Goal: Transaction & Acquisition: Purchase product/service

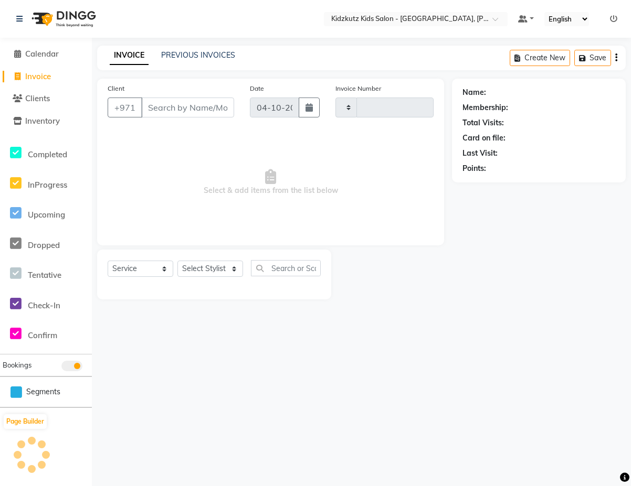
select select "service"
type input "0835"
select select "8554"
click at [190, 110] on input "Client" at bounding box center [187, 108] width 93 height 20
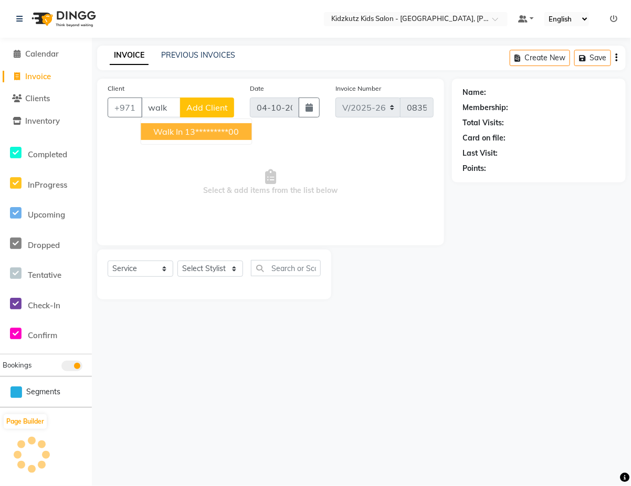
click at [231, 132] on ngb-highlight "13*********00" at bounding box center [212, 131] width 54 height 10
type input "13*********00"
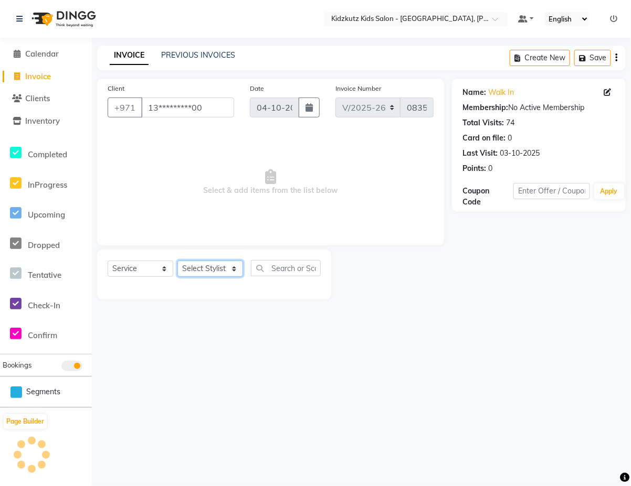
click at [235, 273] on select "Select Stylist Aris Barber6 Chami Mr. Marwan Sales [PERSON_NAME] [PERSON_NAME]" at bounding box center [210, 269] width 66 height 16
select select "84879"
click at [177, 261] on select "Select Stylist Aris Barber6 Chami Mr. Marwan Sales [PERSON_NAME] [PERSON_NAME]" at bounding box center [210, 269] width 66 height 16
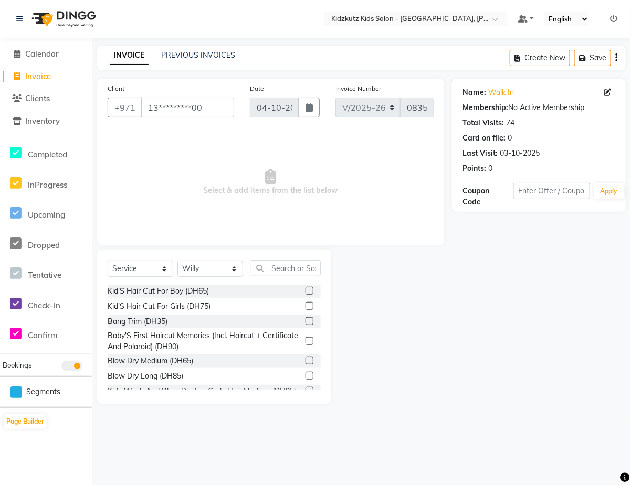
click at [305, 290] on label at bounding box center [309, 291] width 8 height 8
click at [305, 290] on input "checkbox" at bounding box center [308, 291] width 7 height 7
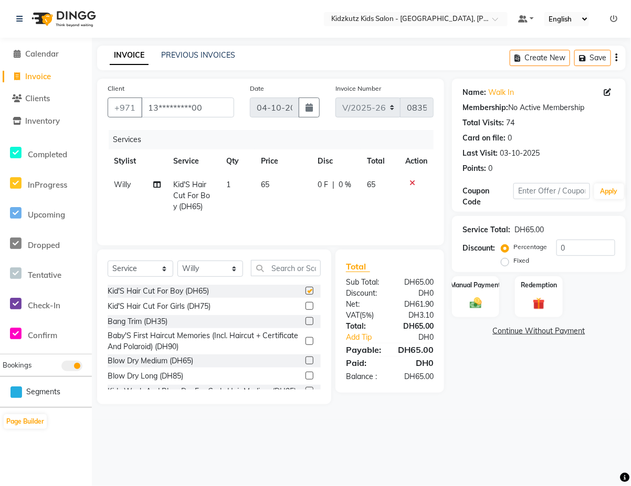
checkbox input "false"
click at [471, 307] on img at bounding box center [475, 303] width 20 height 15
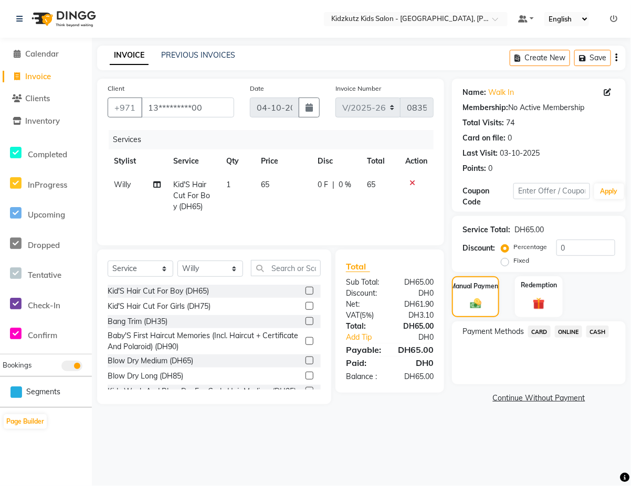
click at [540, 334] on span "CARD" at bounding box center [539, 332] width 23 height 12
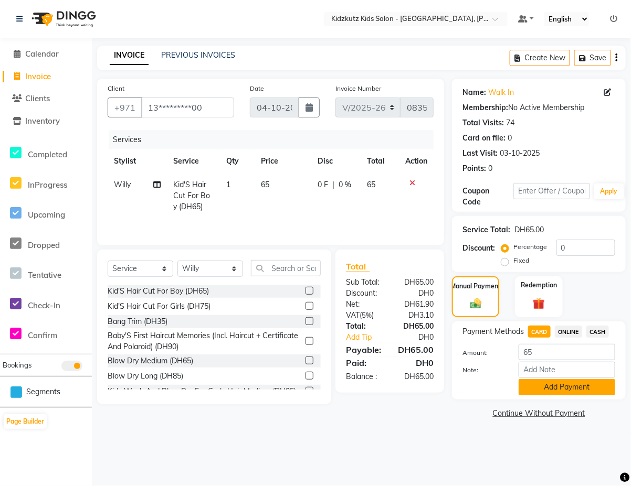
click at [562, 384] on button "Add Payment" at bounding box center [566, 387] width 97 height 16
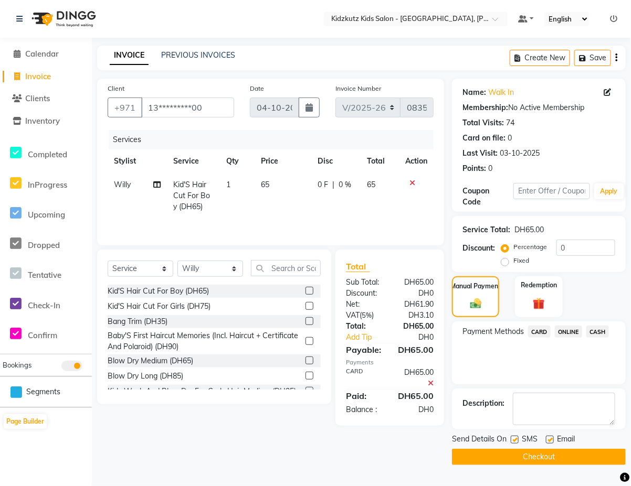
click at [568, 459] on button "Checkout" at bounding box center [539, 457] width 174 height 16
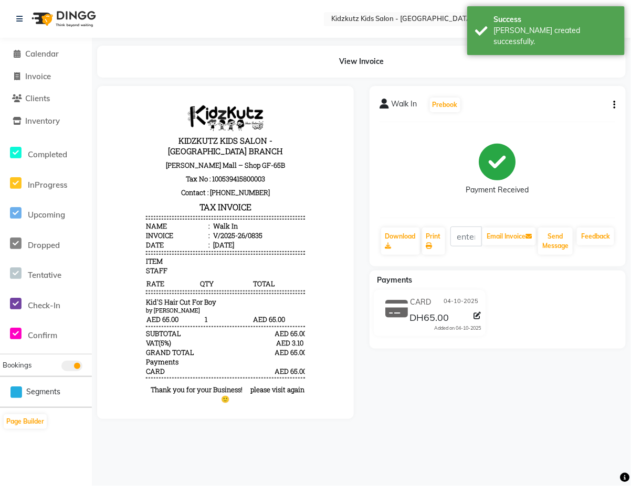
click at [455, 292] on div "CARD [DATE] DH65.00 Added on [DATE]" at bounding box center [430, 313] width 128 height 46
click at [433, 236] on link "Print" at bounding box center [433, 241] width 23 height 27
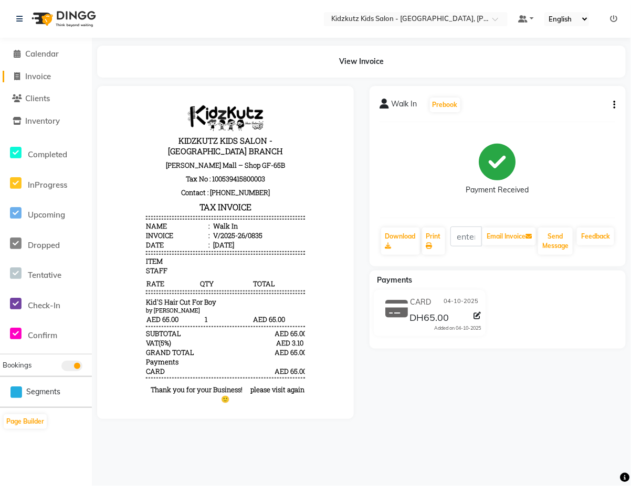
click at [46, 81] on link "Invoice" at bounding box center [46, 77] width 87 height 12
select select "service"
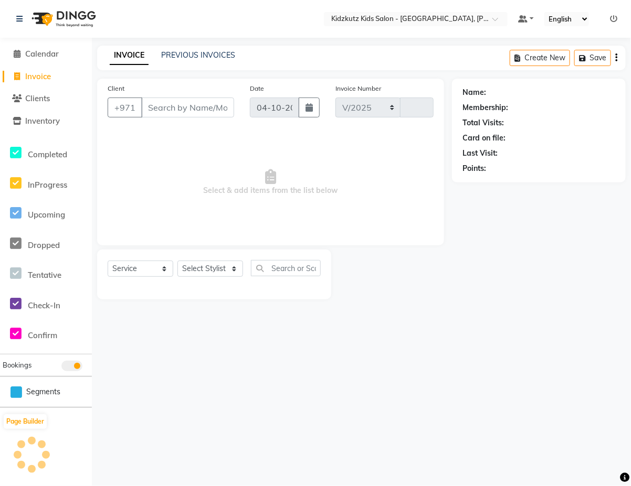
select select "8554"
type input "0836"
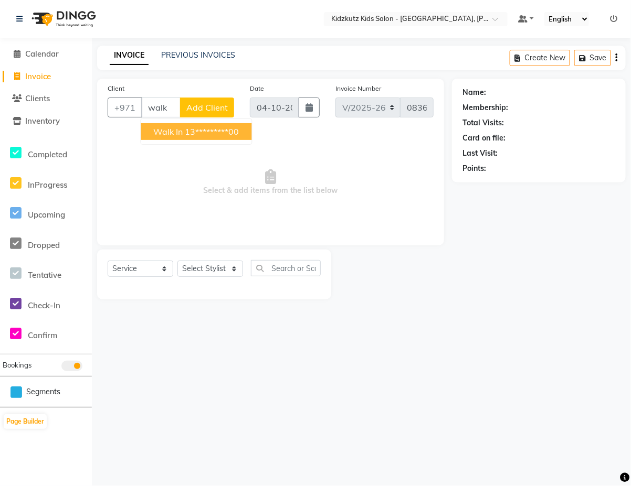
click at [239, 136] on ngb-highlight "13*********00" at bounding box center [212, 131] width 54 height 10
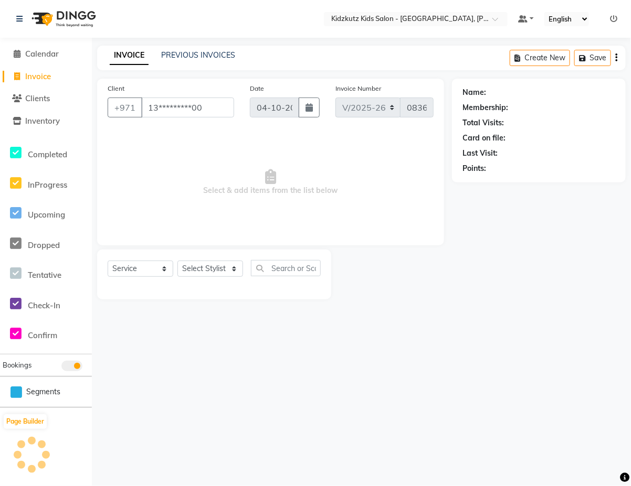
type input "13*********00"
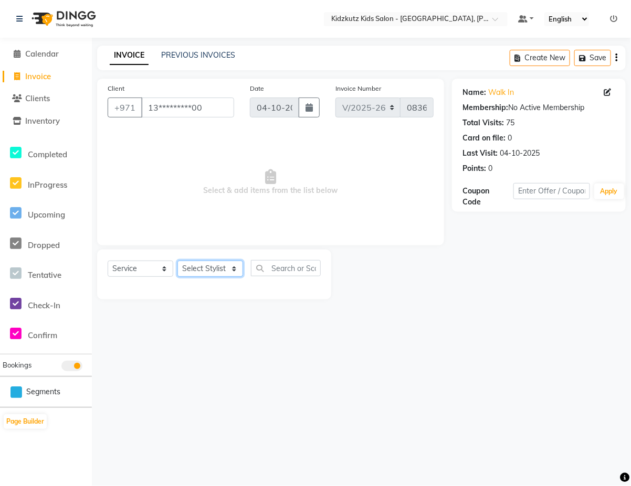
click at [240, 271] on select "Select Stylist Aris Barber6 Chami Mr. Marwan Sales [PERSON_NAME] [PERSON_NAME]" at bounding box center [210, 269] width 66 height 16
select select "84880"
click at [177, 261] on select "Select Stylist Aris Barber6 Chami Mr. Marwan Sales [PERSON_NAME] [PERSON_NAME]" at bounding box center [210, 269] width 66 height 16
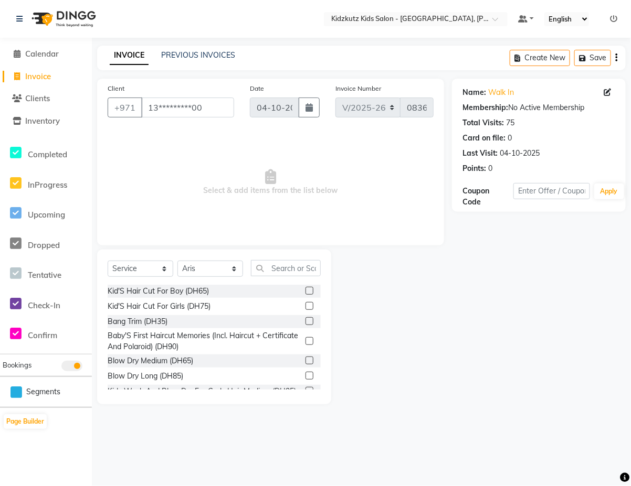
click at [305, 290] on label at bounding box center [309, 291] width 8 height 8
click at [305, 290] on input "checkbox" at bounding box center [308, 291] width 7 height 7
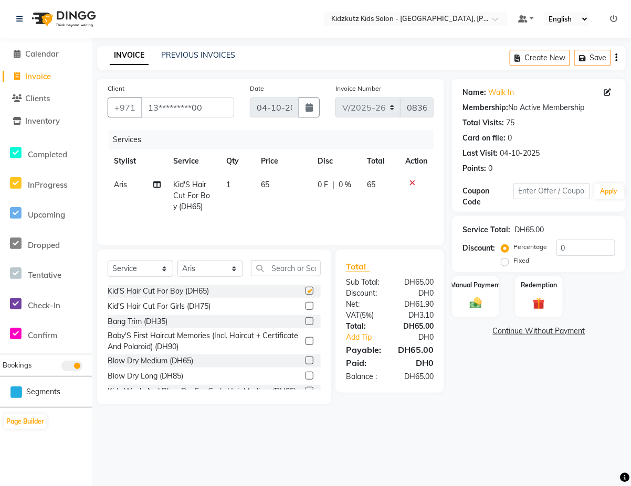
checkbox input "false"
click at [371, 334] on link "Add Tip" at bounding box center [368, 337] width 60 height 11
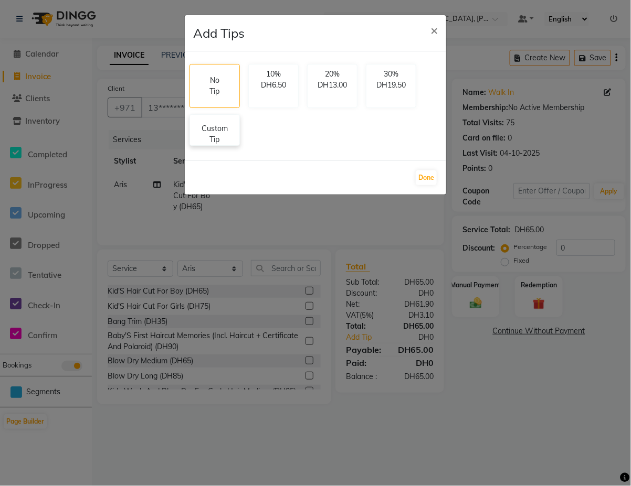
click at [219, 142] on p "Custom Tip" at bounding box center [214, 134] width 37 height 22
select select "84880"
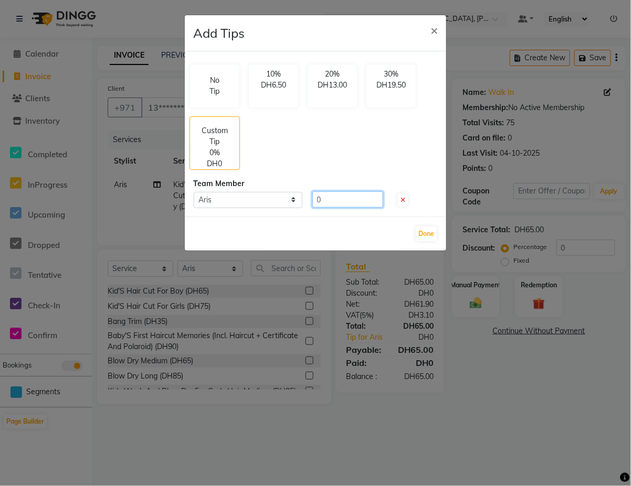
click at [343, 198] on input "0" at bounding box center [347, 200] width 71 height 16
type input "15"
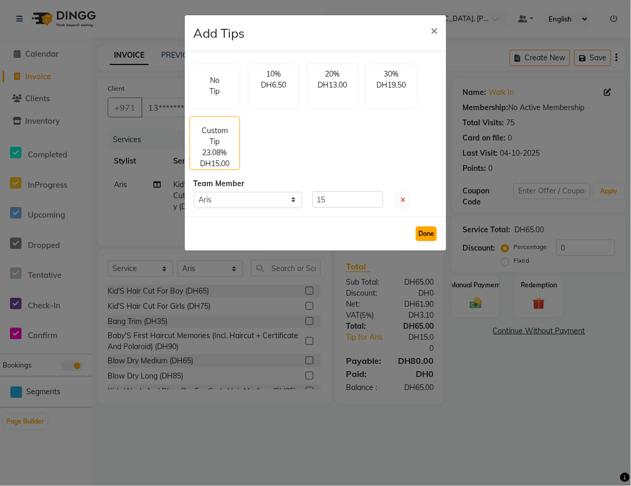
click at [432, 235] on button "Done" at bounding box center [426, 234] width 21 height 15
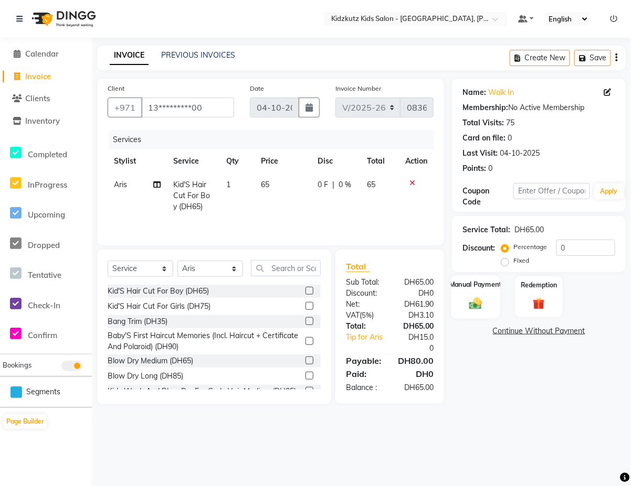
click at [484, 305] on img at bounding box center [475, 303] width 20 height 15
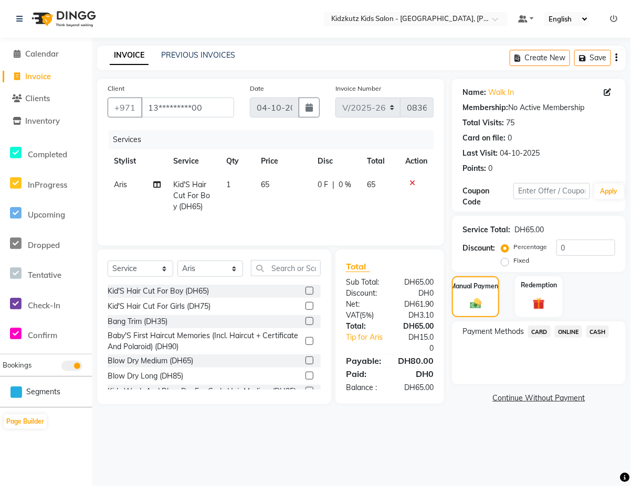
click at [544, 328] on span "CARD" at bounding box center [539, 332] width 23 height 12
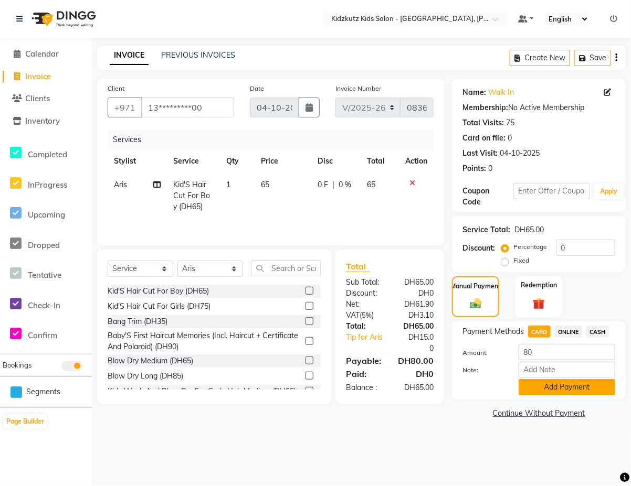
click at [568, 386] on button "Add Payment" at bounding box center [566, 387] width 97 height 16
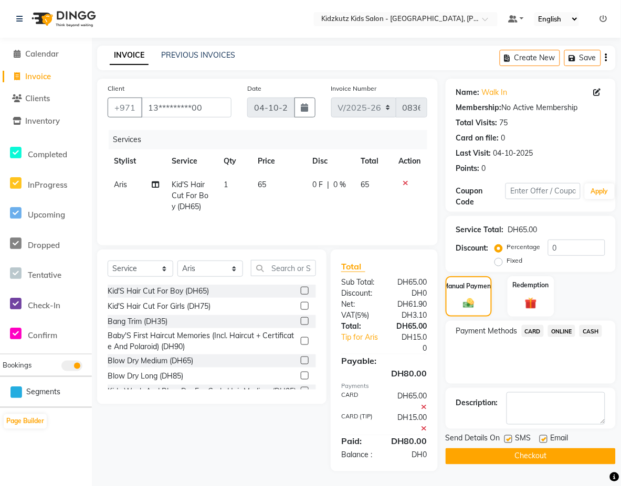
click at [538, 452] on button "Checkout" at bounding box center [530, 457] width 170 height 16
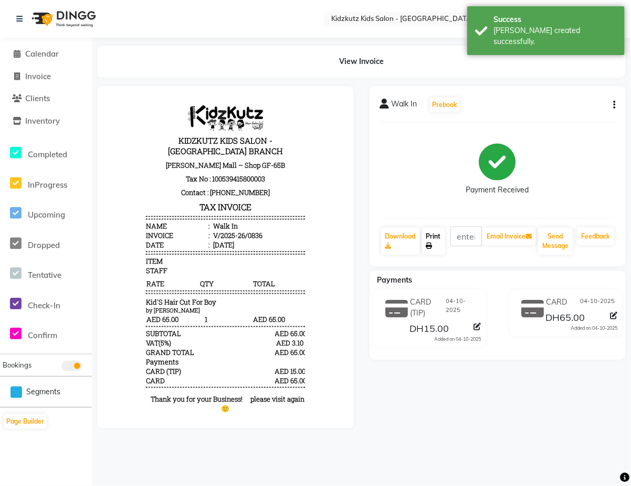
click at [440, 237] on link "Print" at bounding box center [433, 241] width 23 height 27
